Goal: Navigation & Orientation: Go to known website

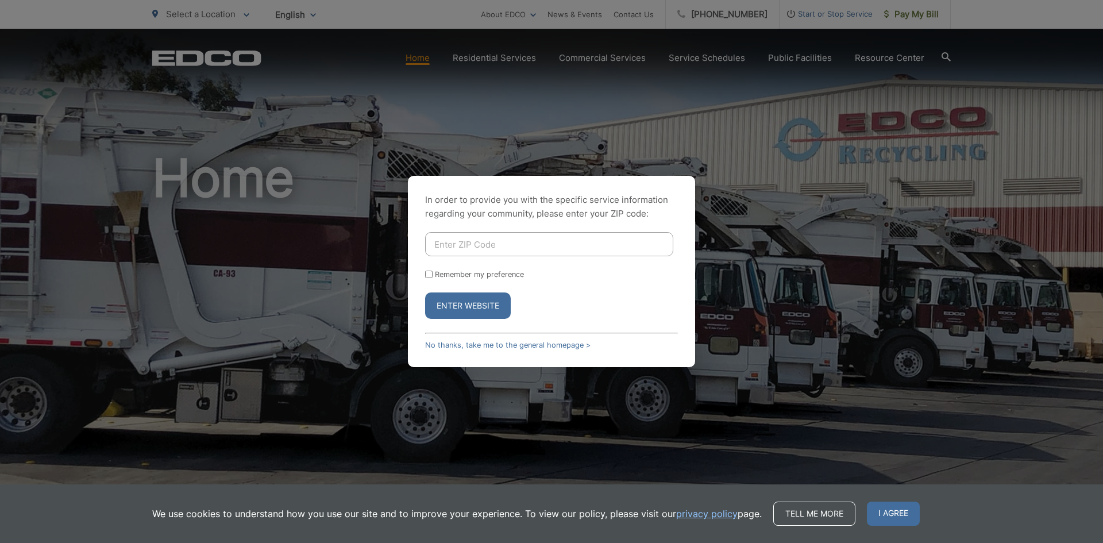
click at [463, 302] on button "Enter Website" at bounding box center [468, 305] width 86 height 26
click at [511, 246] on input "Enter ZIP Code" at bounding box center [549, 244] width 248 height 24
type input "92119"
click at [425, 292] on button "Enter Website" at bounding box center [468, 305] width 86 height 26
